Goal: Information Seeking & Learning: Learn about a topic

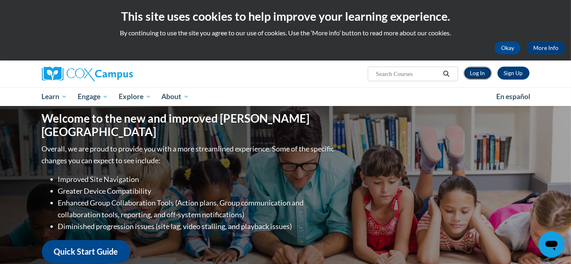
click at [480, 72] on link "Log In" at bounding box center [478, 73] width 28 height 13
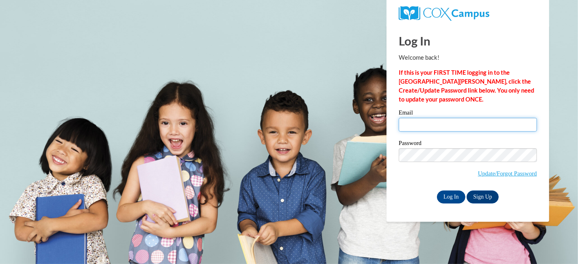
click at [427, 128] on input "Email" at bounding box center [468, 125] width 138 height 14
type input "stacey.kosobucki@muskegonorway.org"
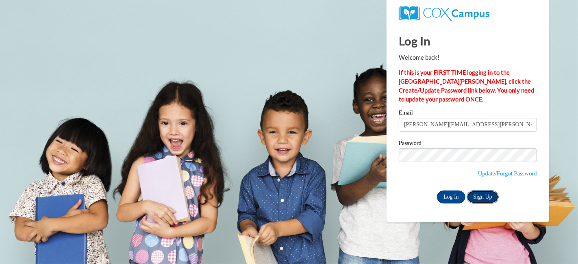
click at [483, 191] on link "Sign Up" at bounding box center [482, 197] width 32 height 13
click at [456, 193] on input "Log In" at bounding box center [451, 197] width 28 height 13
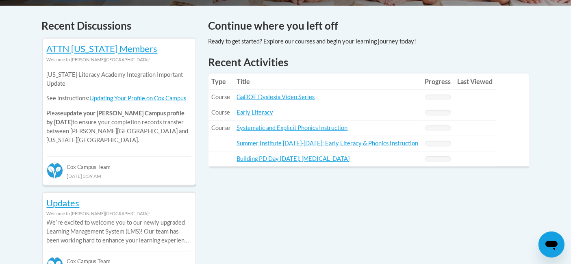
scroll to position [338, 0]
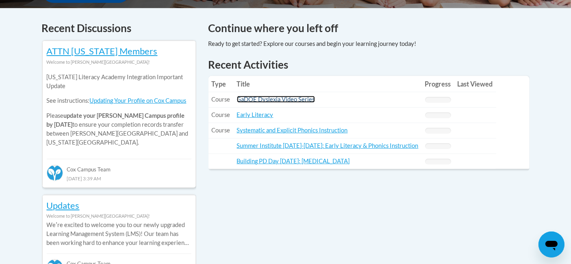
click at [247, 100] on link "GaDOE Dyslexia Video Series" at bounding box center [276, 99] width 78 height 7
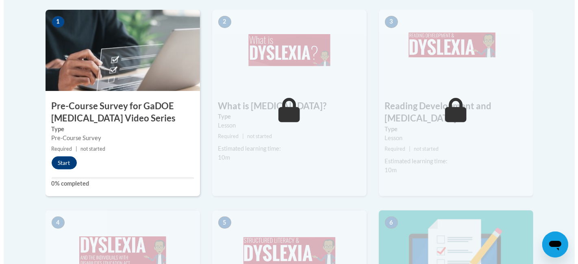
scroll to position [248, 0]
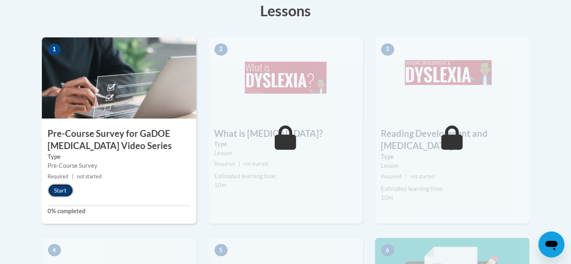
click at [60, 189] on button "Start" at bounding box center [60, 190] width 25 height 13
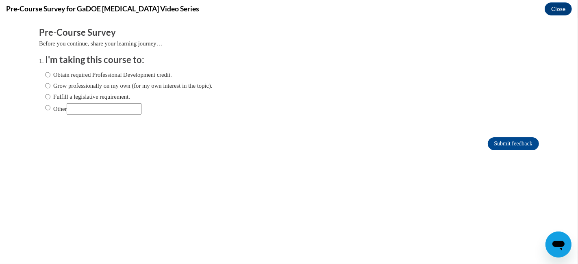
scroll to position [0, 0]
click at [45, 73] on input "Obtain required Professional Development credit." at bounding box center [47, 74] width 5 height 9
radio input "true"
click at [490, 147] on input "Submit feedback" at bounding box center [513, 143] width 51 height 13
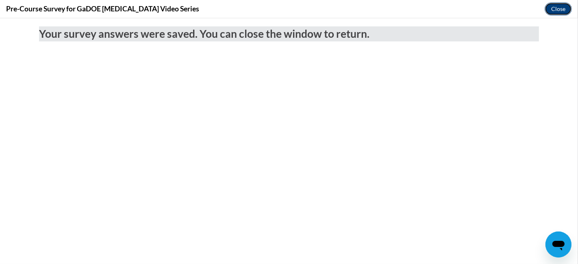
click at [558, 7] on button "Close" at bounding box center [557, 8] width 27 height 13
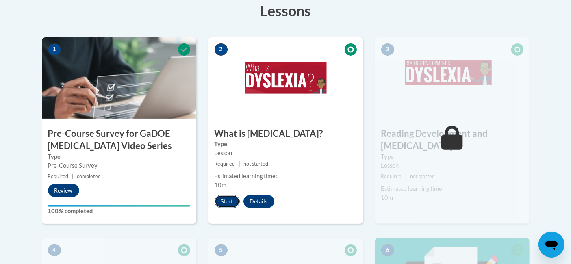
click at [228, 200] on button "Start" at bounding box center [227, 201] width 25 height 13
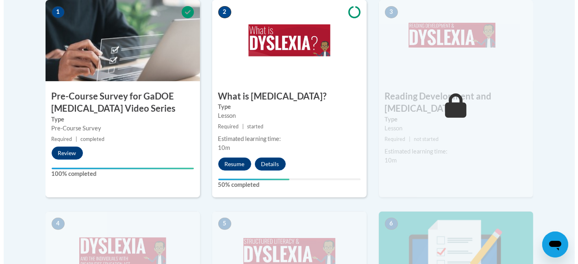
scroll to position [271, 0]
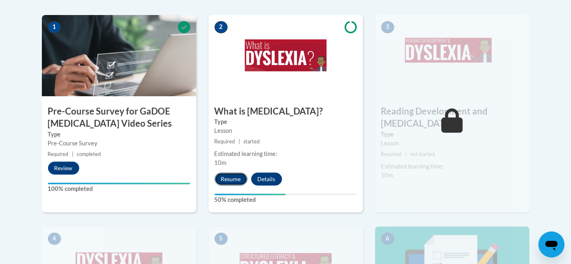
click at [228, 180] on button "Resume" at bounding box center [231, 179] width 33 height 13
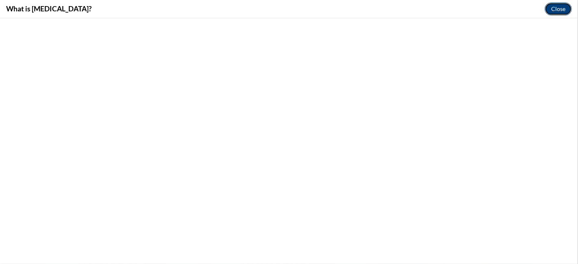
click at [561, 7] on button "Close" at bounding box center [557, 8] width 27 height 13
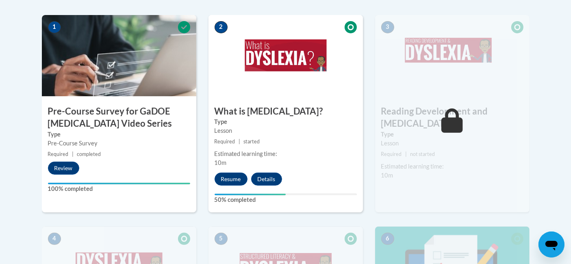
click at [429, 90] on img at bounding box center [452, 55] width 154 height 81
click at [226, 176] on button "Resume" at bounding box center [231, 179] width 33 height 13
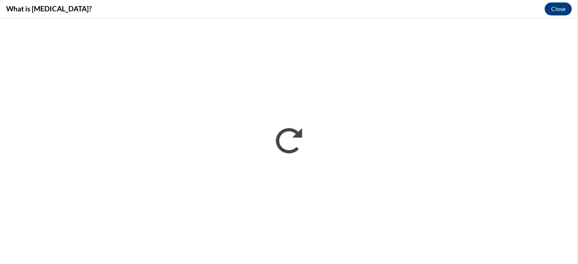
scroll to position [0, 0]
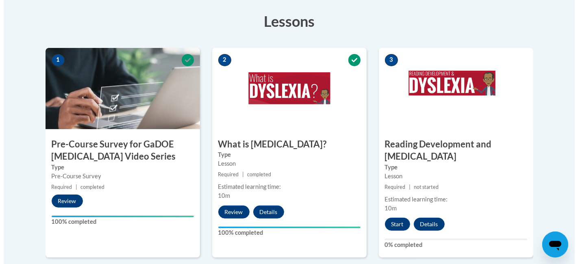
scroll to position [248, 0]
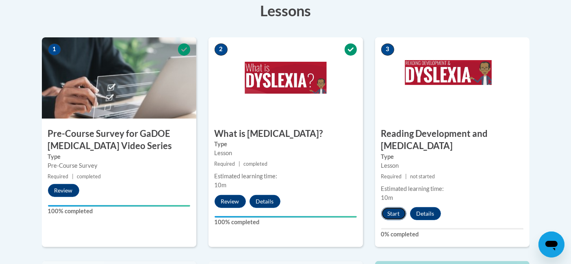
click at [390, 207] on button "Start" at bounding box center [393, 213] width 25 height 13
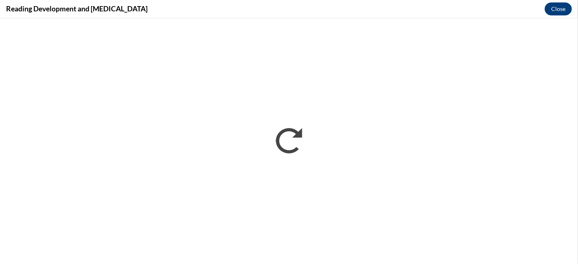
scroll to position [0, 0]
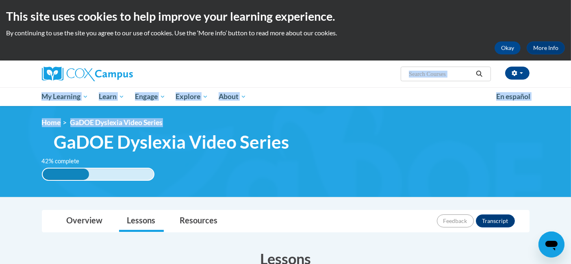
drag, startPoint x: 570, startPoint y: 92, endPoint x: 577, endPoint y: 128, distance: 36.4
click at [570, 128] on html "This site uses cookies to help improve your learning experience. By continuing …" at bounding box center [285, 132] width 571 height 264
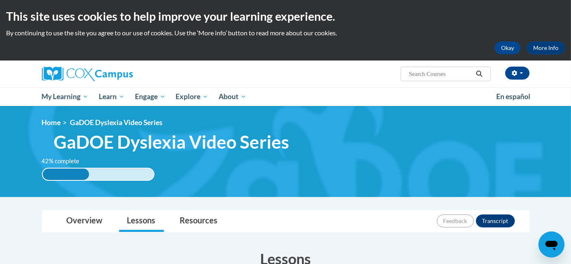
click at [445, 26] on div "This site uses cookies to help improve your learning experience. By continuing …" at bounding box center [285, 30] width 571 height 61
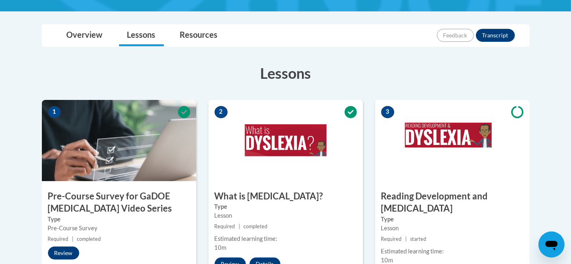
scroll to position [232, 0]
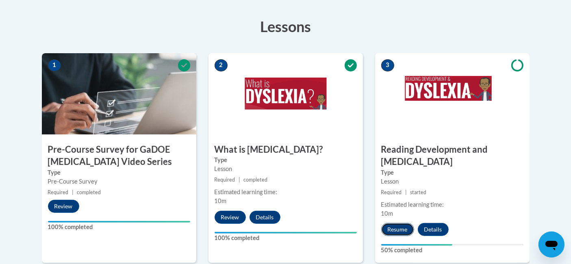
click at [395, 223] on button "Resume" at bounding box center [397, 229] width 33 height 13
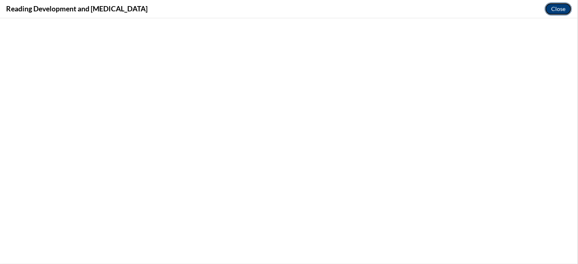
click at [561, 10] on button "Close" at bounding box center [557, 8] width 27 height 13
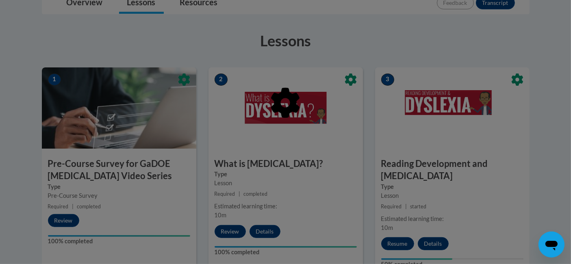
scroll to position [219, 0]
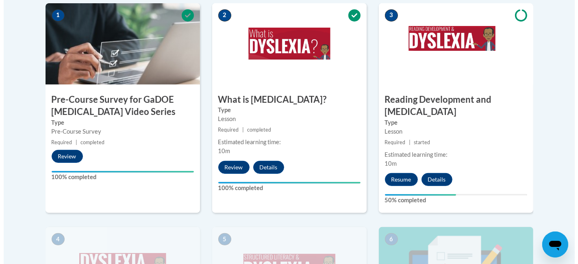
scroll to position [276, 0]
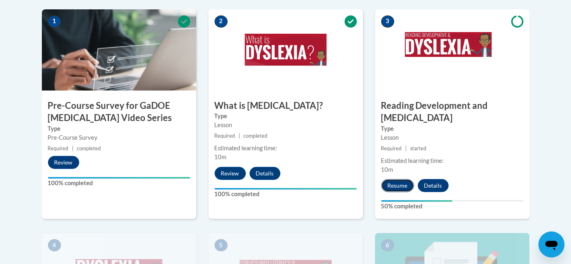
click at [393, 179] on button "Resume" at bounding box center [397, 185] width 33 height 13
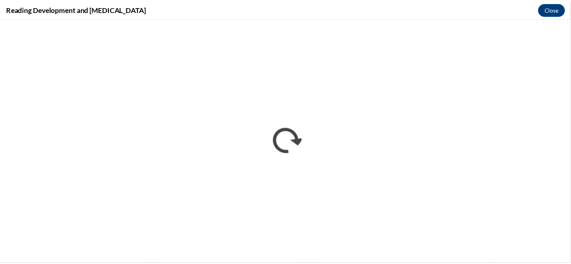
scroll to position [0, 0]
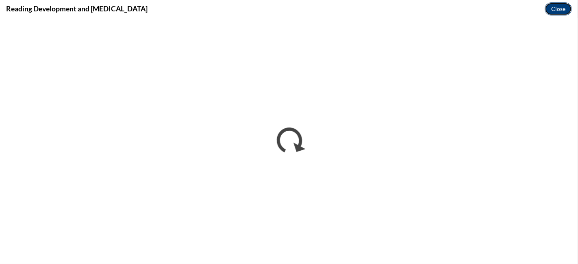
click at [553, 9] on button "Close" at bounding box center [557, 8] width 27 height 13
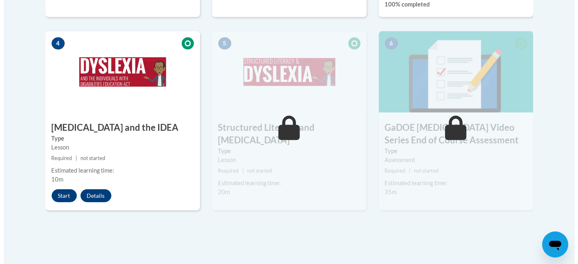
scroll to position [485, 0]
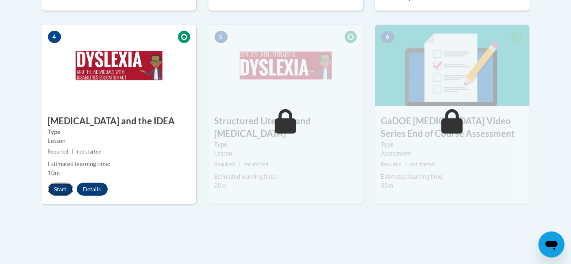
click at [62, 183] on button "Start" at bounding box center [60, 189] width 25 height 13
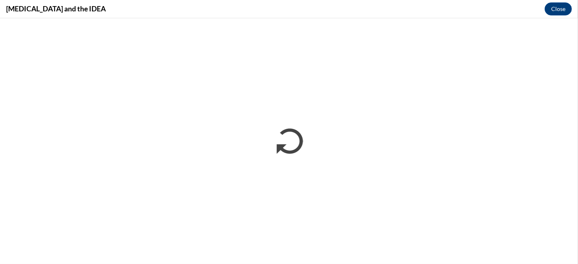
scroll to position [0, 0]
